Goal: Communication & Community: Answer question/provide support

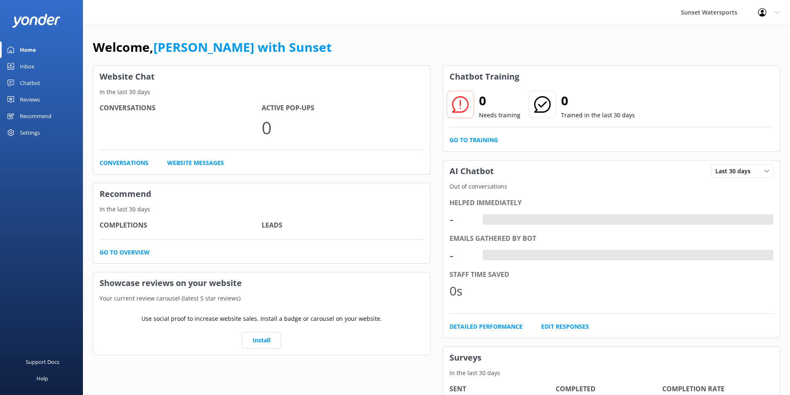
click at [28, 63] on div "Inbox" at bounding box center [27, 66] width 15 height 17
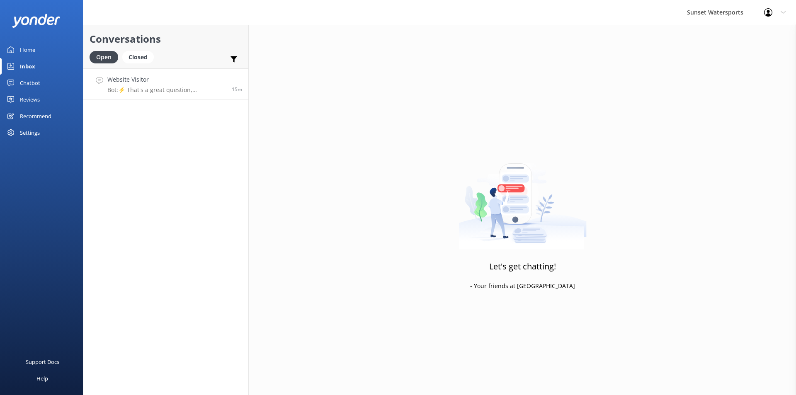
click at [182, 85] on div "Website Visitor Bot: ⚡ That's a great question, unfortunately I do not know the…" at bounding box center [166, 84] width 118 height 18
